Goal: Task Accomplishment & Management: Manage account settings

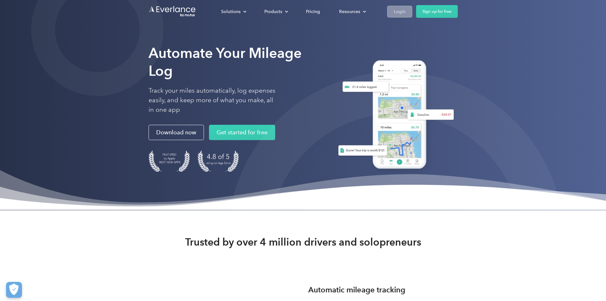
click at [406, 12] on div "Login" at bounding box center [400, 12] width 12 height 8
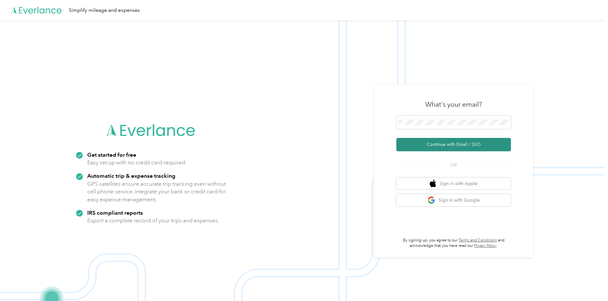
click at [467, 148] on button "Continue with Email / SSO" at bounding box center [453, 144] width 115 height 13
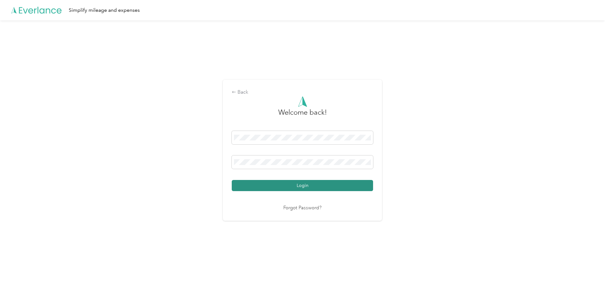
click at [310, 185] on button "Login" at bounding box center [302, 185] width 141 height 11
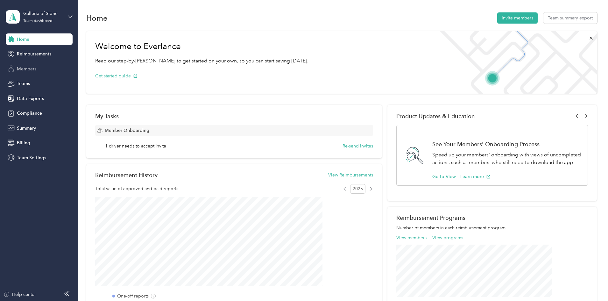
click at [25, 67] on span "Members" at bounding box center [26, 69] width 19 height 7
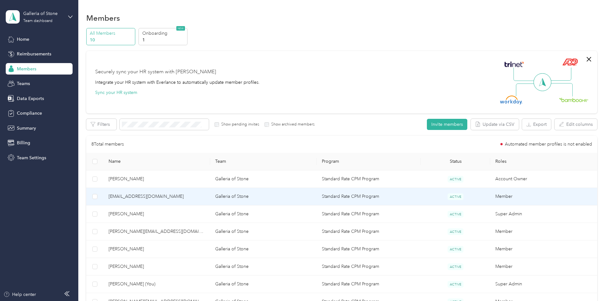
click at [198, 193] on span "melissaw@galleriaofstone.net" at bounding box center [156, 196] width 96 height 7
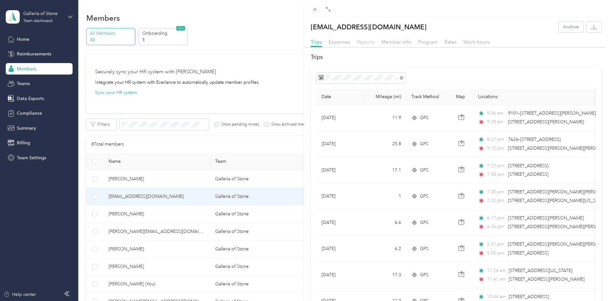
click at [367, 40] on span "Reports" at bounding box center [366, 42] width 18 height 6
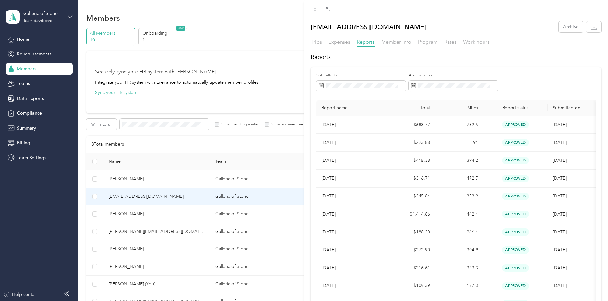
click at [172, 231] on div "melissaw@galleriaofstone.net Archive Trips Expenses Reports Member info Program…" at bounding box center [304, 150] width 608 height 301
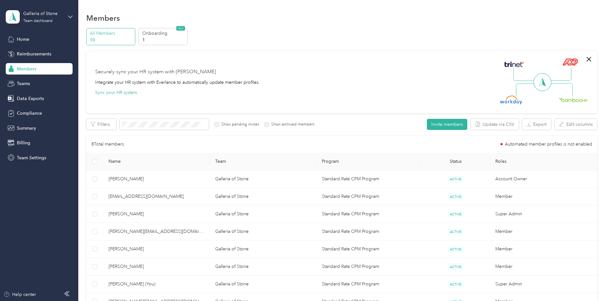
click at [172, 231] on span "kelly@galleriaofstone.net" at bounding box center [156, 231] width 96 height 7
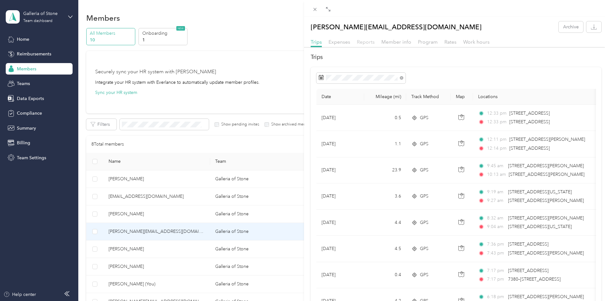
click at [366, 40] on span "Reports" at bounding box center [366, 42] width 18 height 6
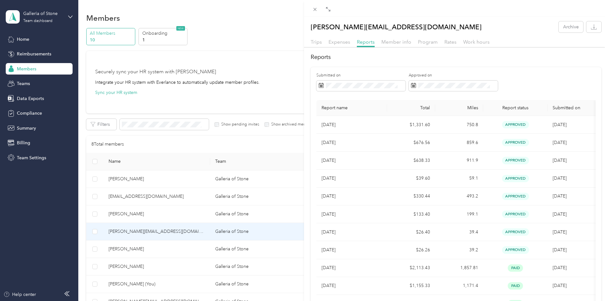
click at [166, 248] on div "kelly@galleriaofstone.net Archive Trips Expenses Reports Member info Program Ra…" at bounding box center [304, 150] width 608 height 301
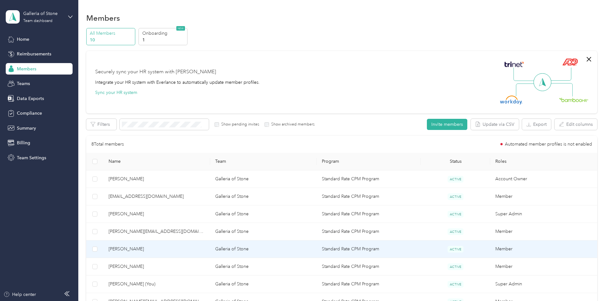
click at [166, 247] on span "Jamal Ravan" at bounding box center [156, 248] width 96 height 7
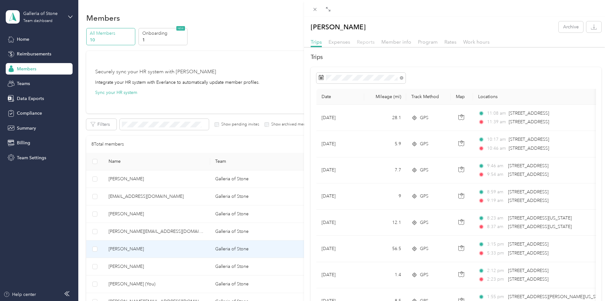
click at [364, 39] on span "Reports" at bounding box center [366, 42] width 18 height 6
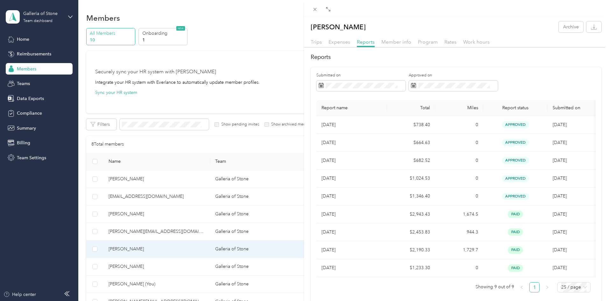
click at [179, 267] on div "Jamal Ravan Archive Trips Expenses Reports Member info Program Rates Work hours…" at bounding box center [304, 150] width 608 height 301
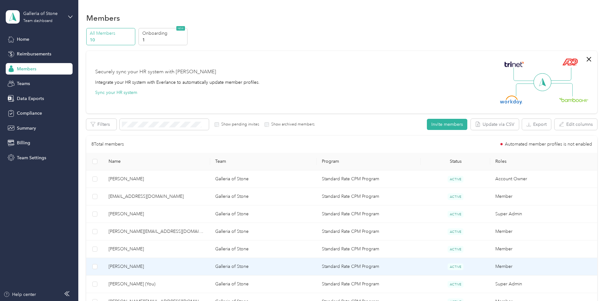
click at [179, 267] on span "Jennifer Dallmann" at bounding box center [156, 266] width 96 height 7
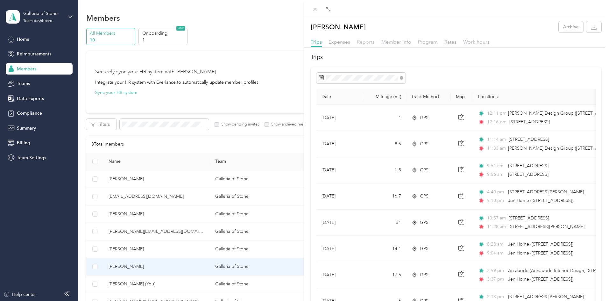
click at [369, 42] on span "Reports" at bounding box center [366, 42] width 18 height 6
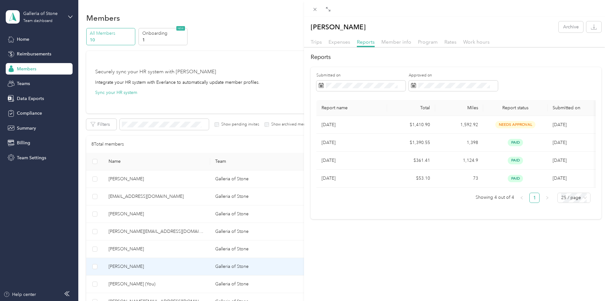
click at [415, 267] on div "Jennifer Dallmann Archive Trips Expenses Reports Member info Program Rates Work…" at bounding box center [456, 167] width 304 height 301
click at [313, 10] on icon at bounding box center [314, 9] width 5 height 5
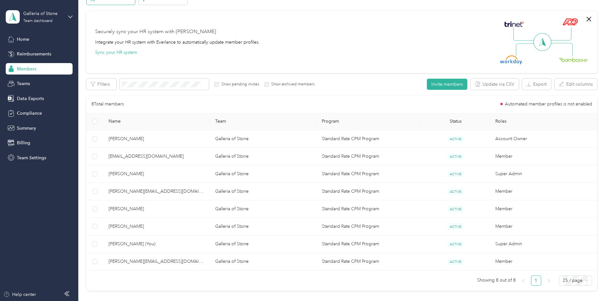
scroll to position [101, 0]
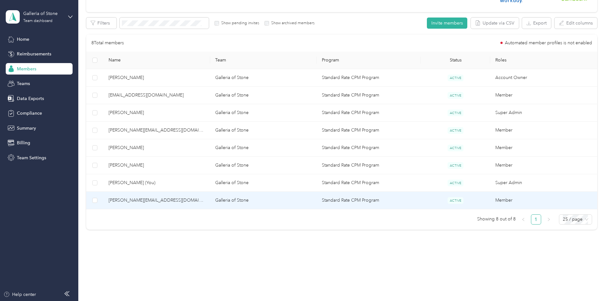
click at [170, 200] on span "brian@galleriaofstone.net" at bounding box center [156, 200] width 96 height 7
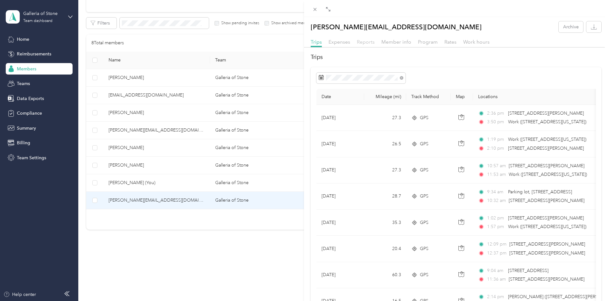
click at [367, 41] on span "Reports" at bounding box center [366, 42] width 18 height 6
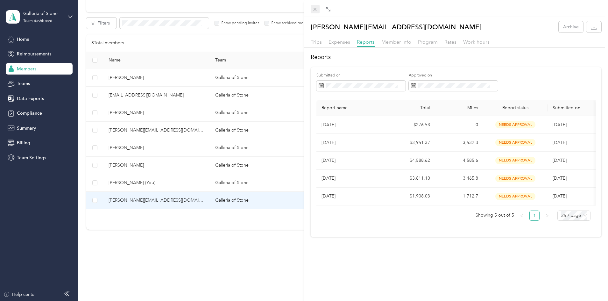
click at [313, 7] on icon at bounding box center [314, 9] width 5 height 5
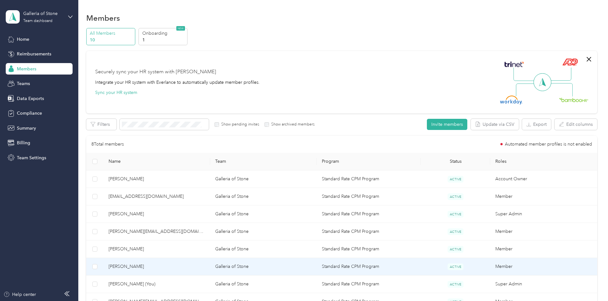
click at [176, 265] on span "Jennifer Dallmann" at bounding box center [156, 266] width 96 height 7
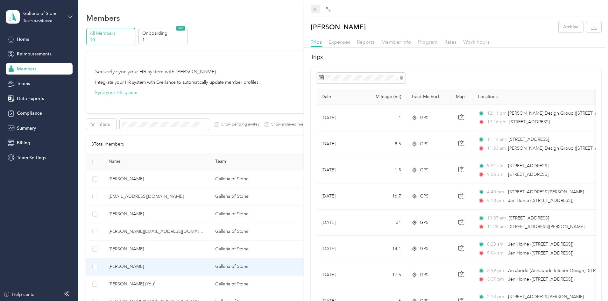
click at [312, 7] on icon at bounding box center [314, 9] width 5 height 5
